Goal: Task Accomplishment & Management: Use online tool/utility

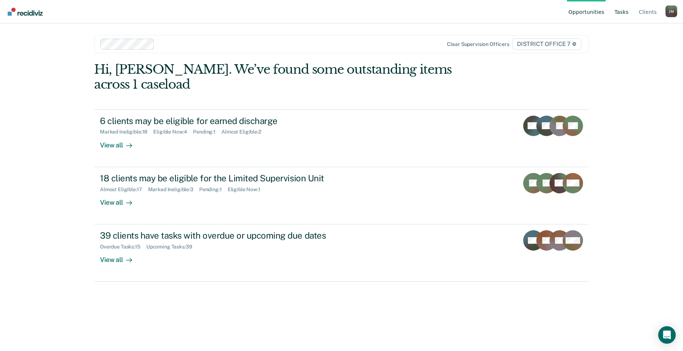
click at [626, 8] on link "Tasks" at bounding box center [621, 11] width 17 height 23
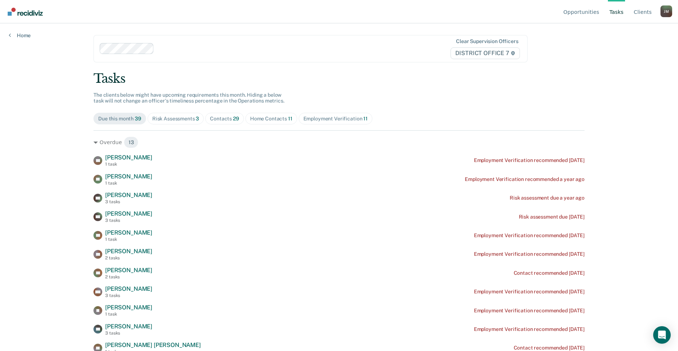
click at [270, 119] on div "Home Contacts 11" at bounding box center [271, 119] width 42 height 6
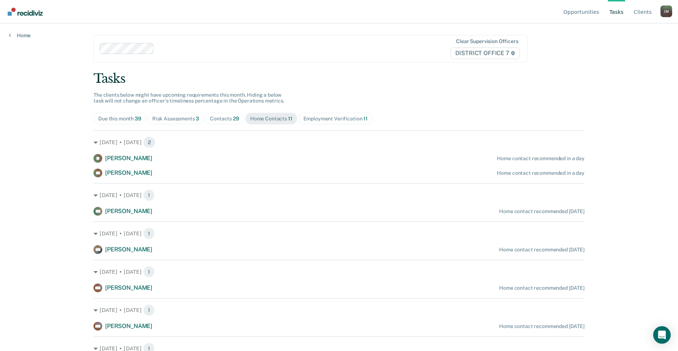
click at [233, 118] on span "29" at bounding box center [236, 119] width 6 height 6
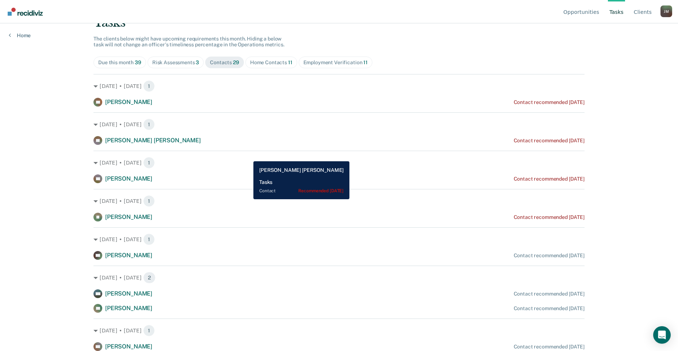
scroll to position [73, 0]
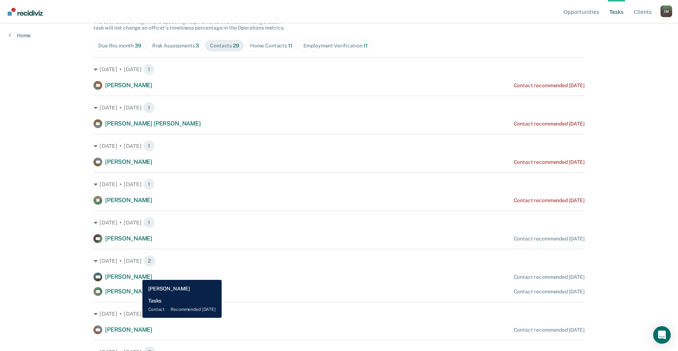
click at [137, 274] on span "[PERSON_NAME]" at bounding box center [128, 276] width 47 height 7
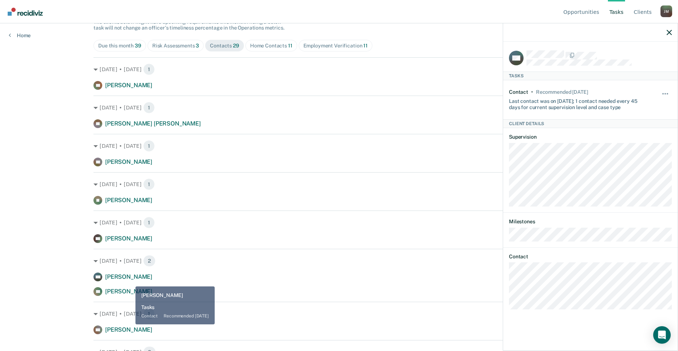
click at [128, 292] on span "[PERSON_NAME]" at bounding box center [128, 291] width 47 height 7
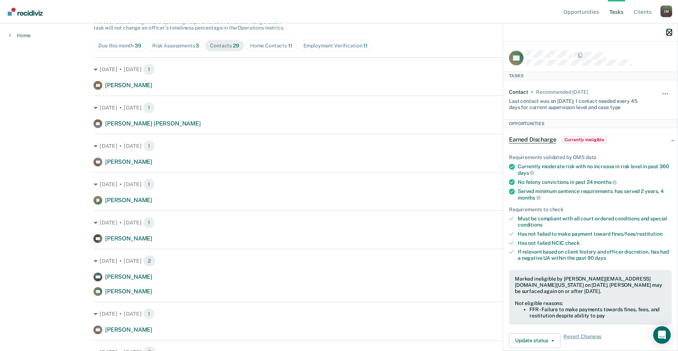
click at [667, 35] on icon "button" at bounding box center [668, 32] width 5 height 5
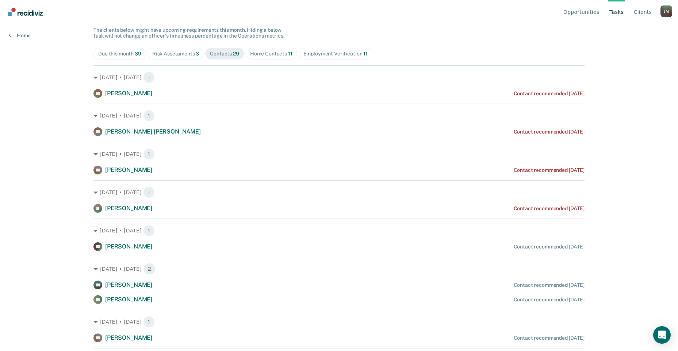
scroll to position [0, 0]
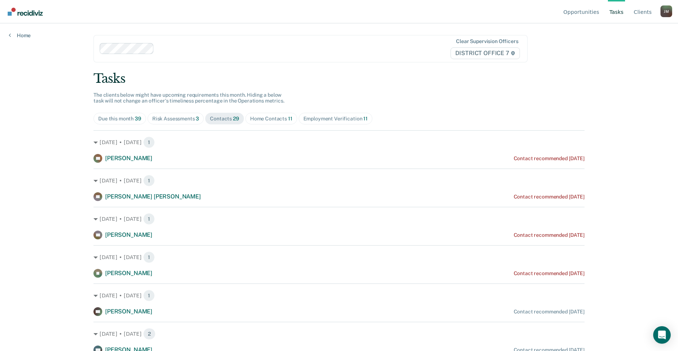
click at [263, 118] on div "Home Contacts 11" at bounding box center [271, 119] width 42 height 6
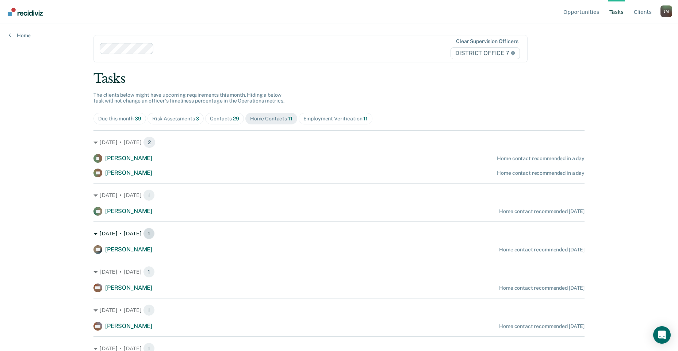
scroll to position [147, 0]
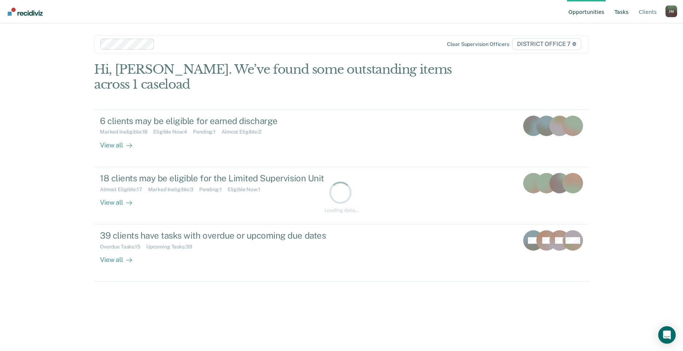
click at [624, 14] on link "Tasks" at bounding box center [621, 11] width 17 height 23
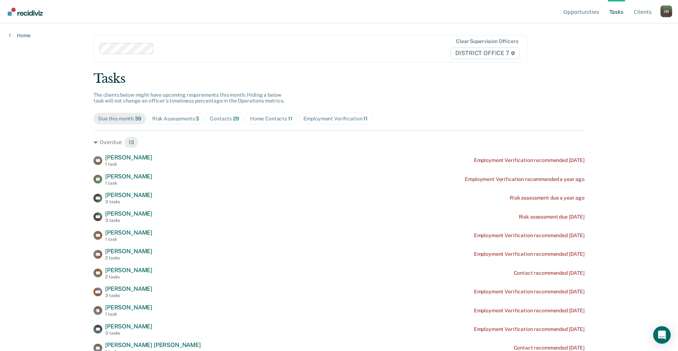
click at [270, 119] on div "Home Contacts 11" at bounding box center [271, 119] width 42 height 6
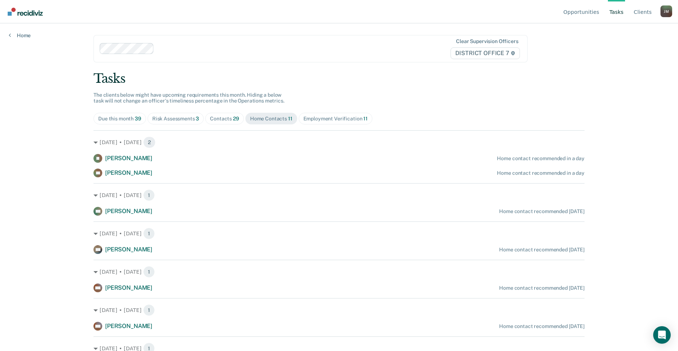
click at [220, 118] on div "Contacts 29" at bounding box center [224, 119] width 29 height 6
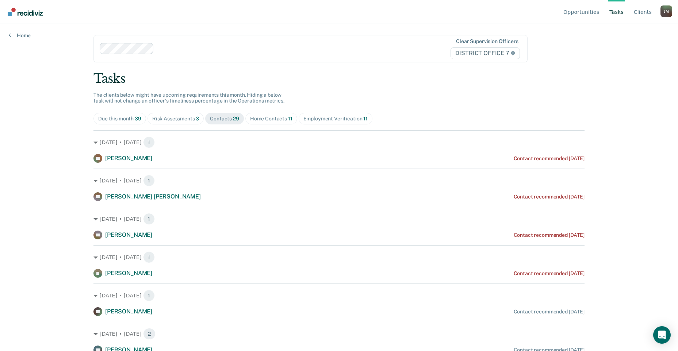
click at [269, 115] on span "Home Contacts 11" at bounding box center [271, 119] width 52 height 12
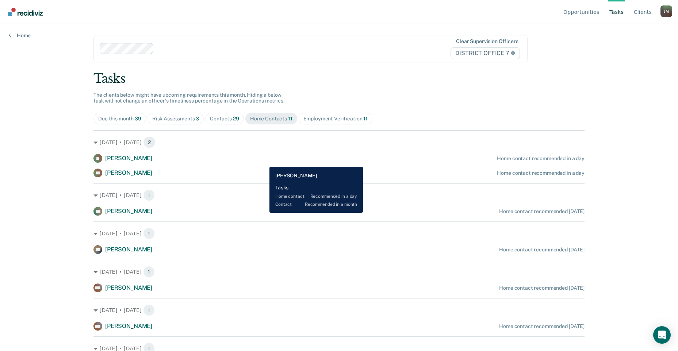
scroll to position [73, 0]
